Goal: Find contact information: Obtain details needed to contact an individual or organization

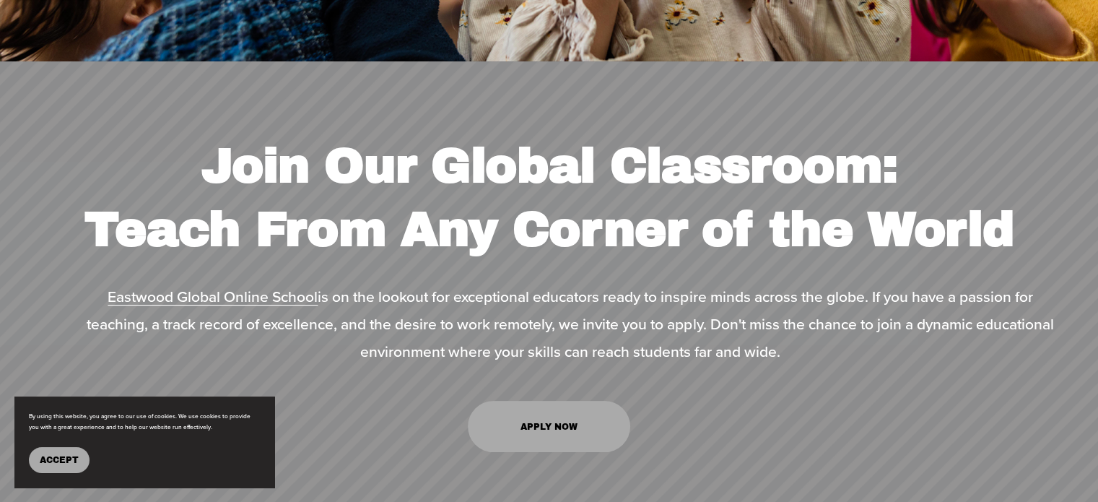
scroll to position [6263, 0]
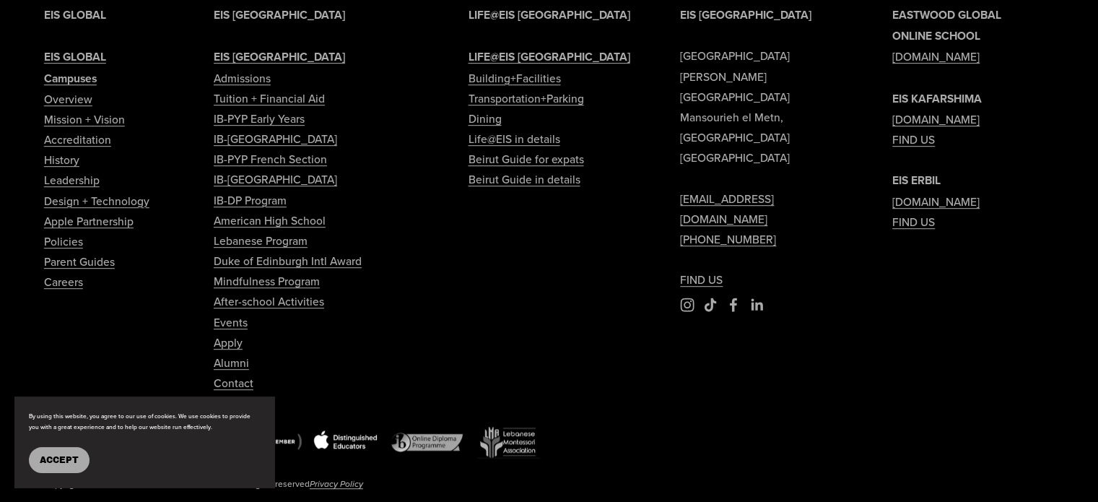
drag, startPoint x: 1108, startPoint y: 32, endPoint x: 1095, endPoint y: 515, distance: 483.2
click at [115, 109] on link "Mission + Vision" at bounding box center [84, 119] width 81 height 20
type input "*****"
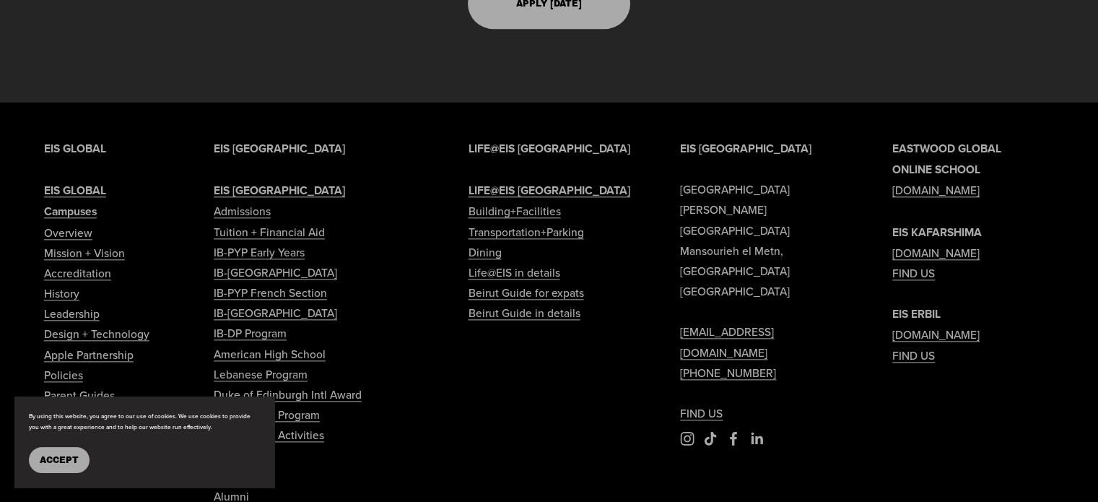
scroll to position [1630, 0]
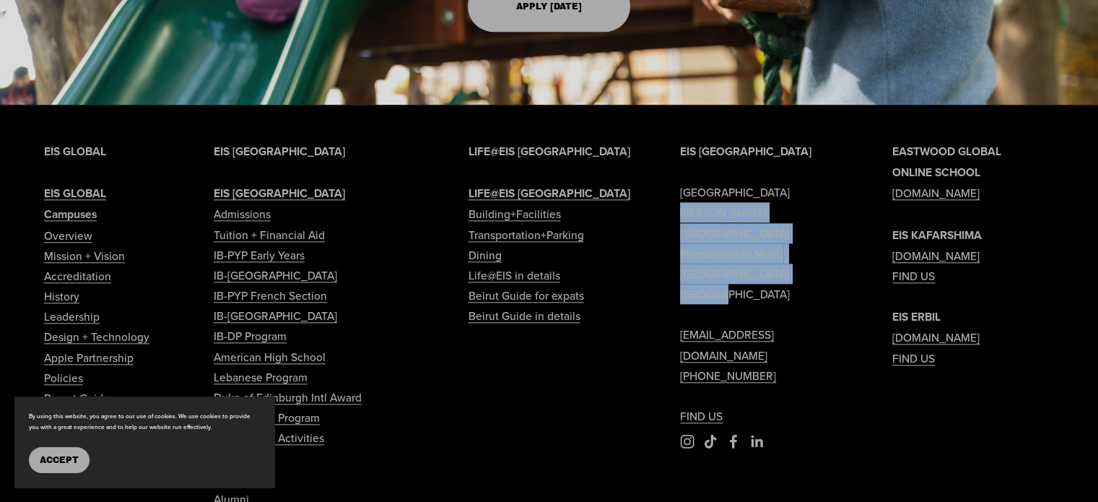
drag, startPoint x: 673, startPoint y: 219, endPoint x: 741, endPoint y: 262, distance: 80.7
click at [741, 262] on div "EIS BEIRUT Eastwood International School Sami Solh Street Mansourieh el Metn, B…" at bounding box center [549, 402] width 1098 height 523
copy p "Sami Solh Street Mansourieh el Metn, Beirut Lebanon"
